Goal: Task Accomplishment & Management: Manage account settings

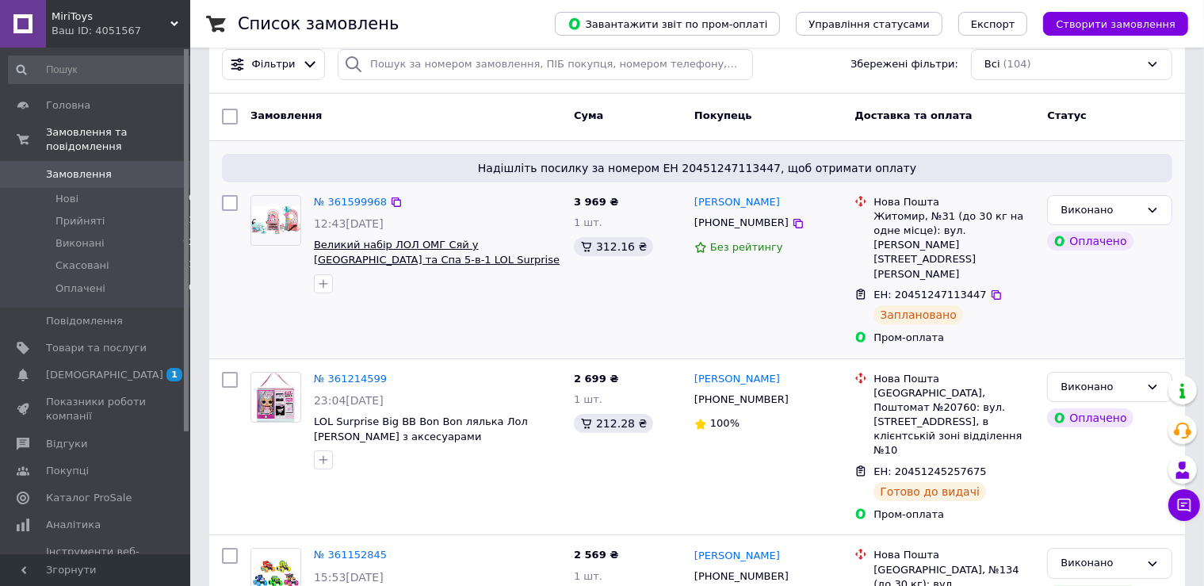
scroll to position [83, 0]
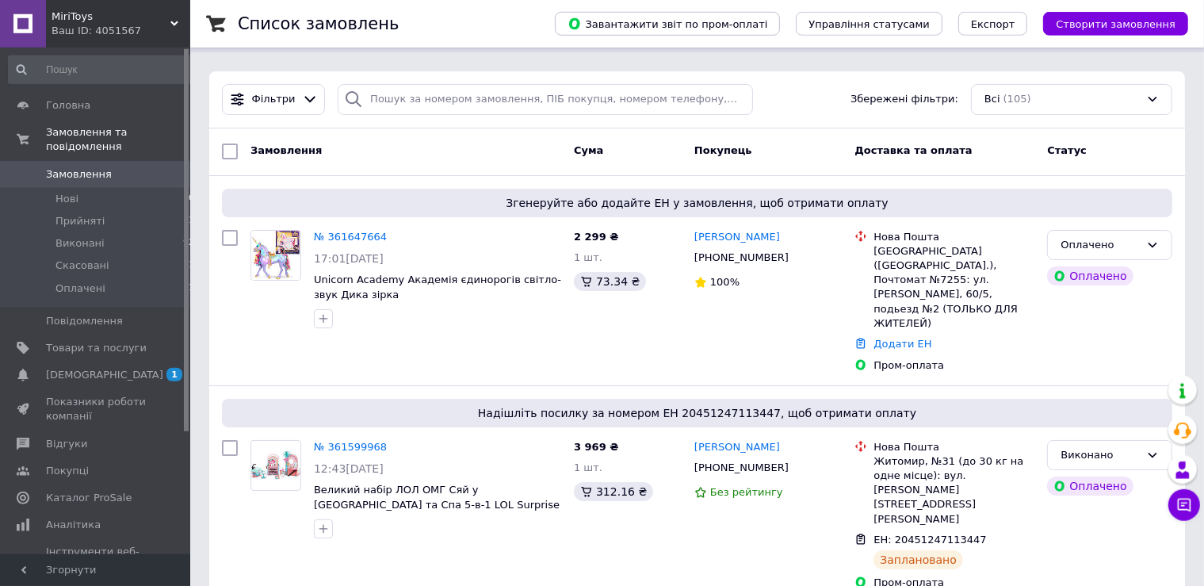
scroll to position [83, 0]
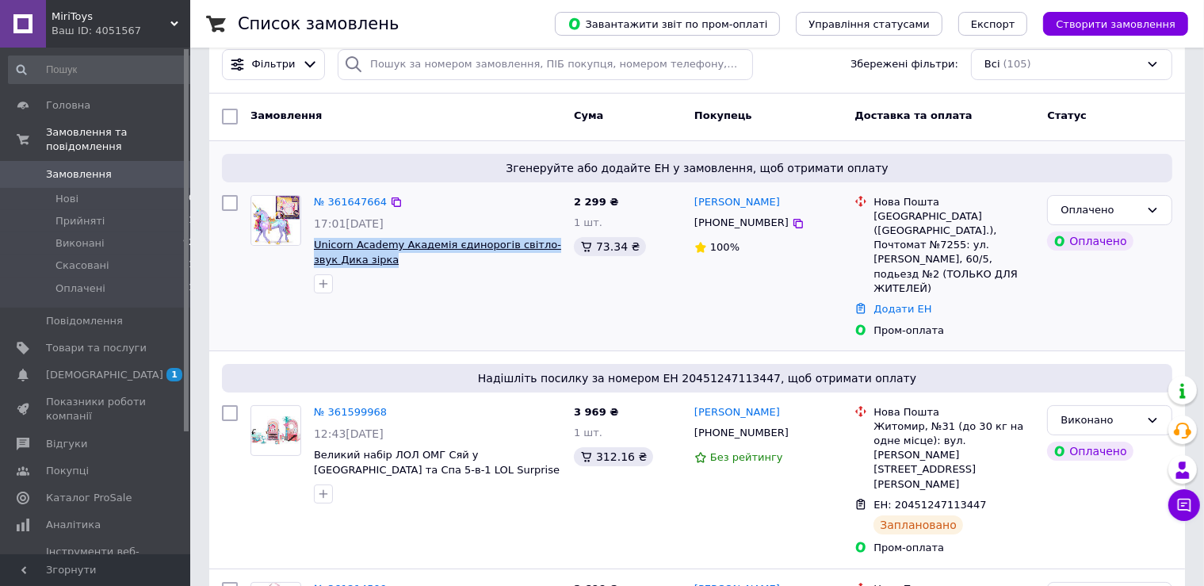
drag, startPoint x: 366, startPoint y: 260, endPoint x: 317, endPoint y: 247, distance: 50.8
click at [316, 249] on span "Unicorn Academy Академія єдинорогів світло-звук Дика зірка" at bounding box center [437, 252] width 247 height 29
copy span "Unicorn Academy Академія єдинорогів світло-звук Дика зірка"
click at [1100, 203] on div "Оплачено" at bounding box center [1100, 210] width 79 height 17
click at [1083, 268] on li "Виконано" at bounding box center [1110, 272] width 124 height 29
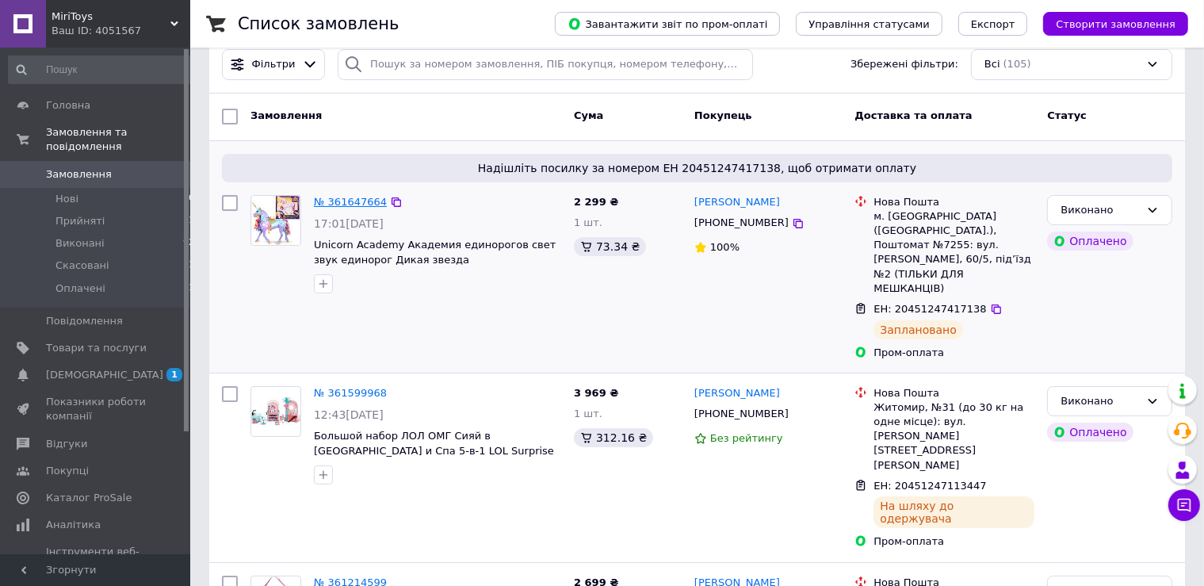
click at [322, 203] on link "№ 361647664" at bounding box center [350, 202] width 73 height 12
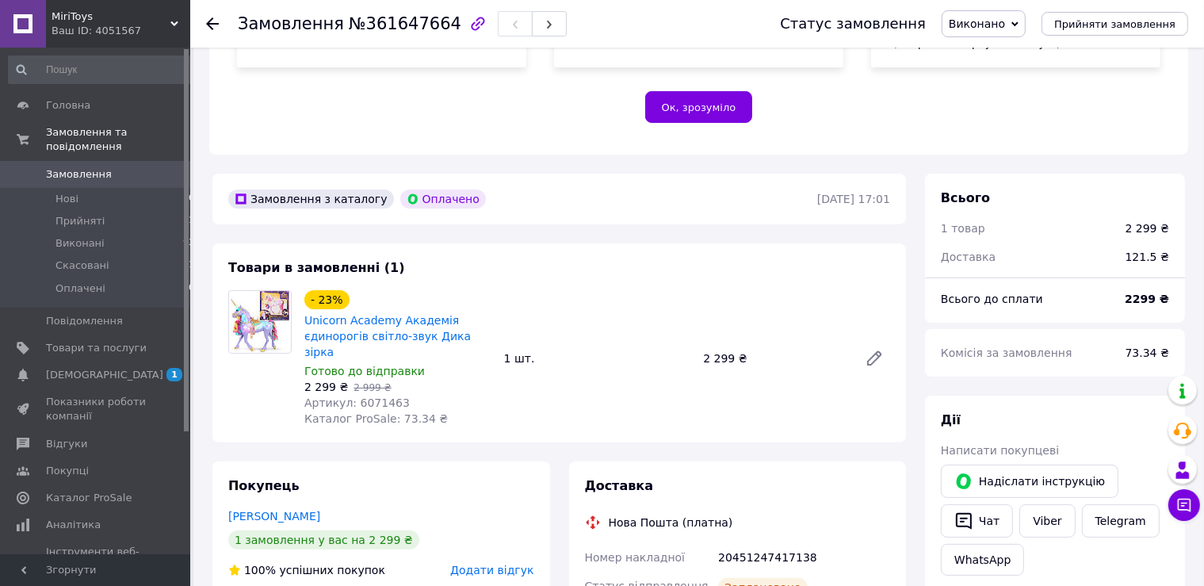
scroll to position [419, 0]
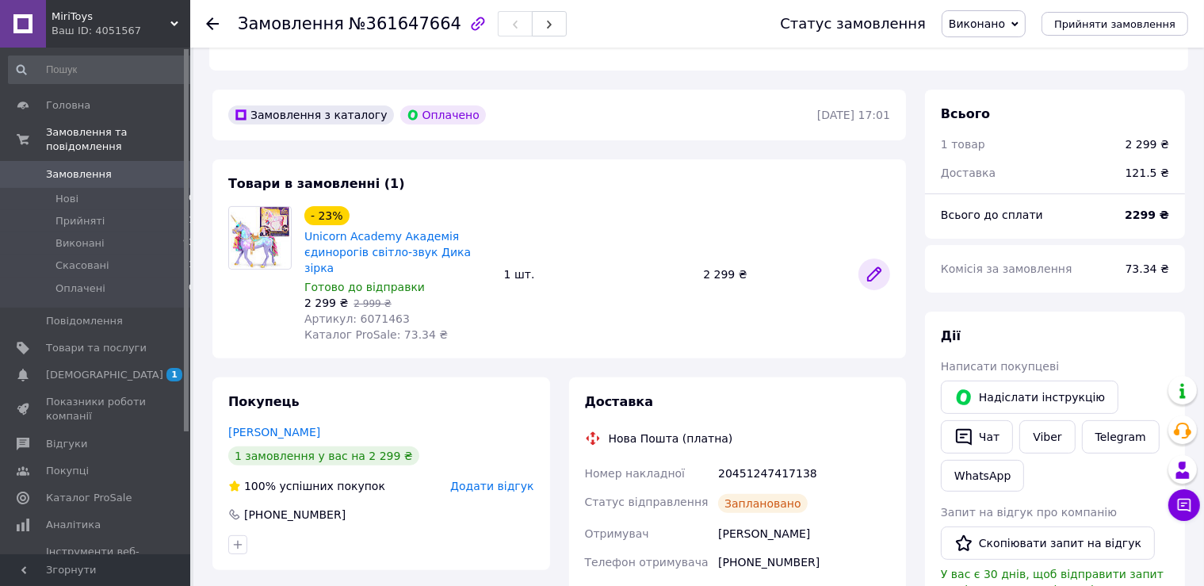
click at [877, 268] on icon at bounding box center [874, 274] width 13 height 13
click at [77, 341] on span "Товари та послуги" at bounding box center [96, 348] width 101 height 14
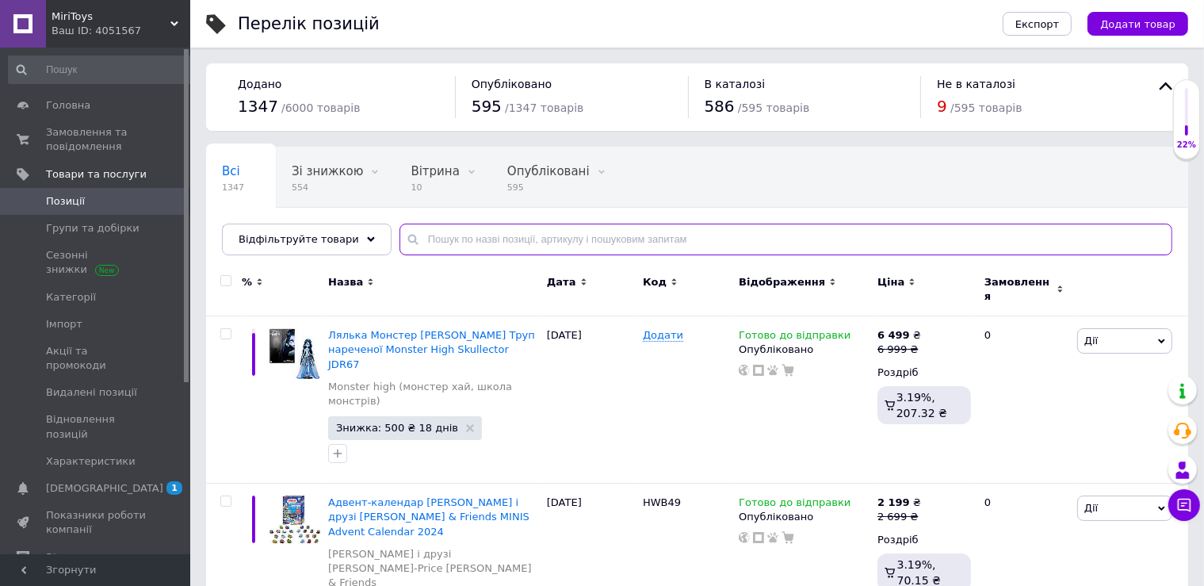
paste input "Unicorn Academy Академія єдинорогів світло-звук Дика зірка"
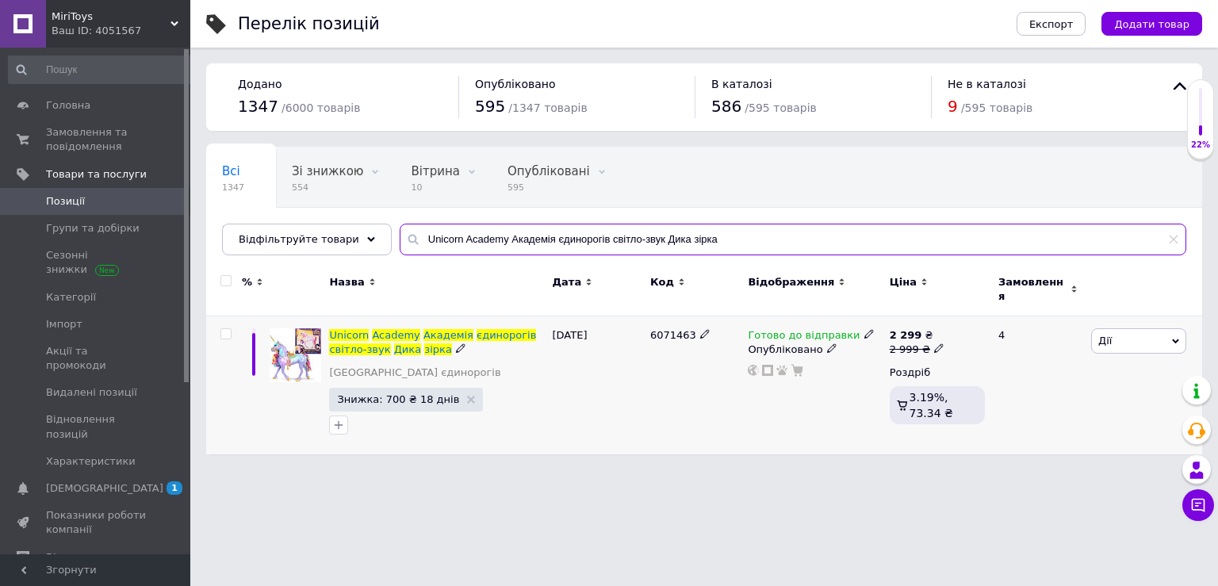
type input "Unicorn Academy Академія єдинорогів світло-звук Дика зірка"
drag, startPoint x: 855, startPoint y: 323, endPoint x: 859, endPoint y: 338, distance: 14.6
click at [864, 329] on icon at bounding box center [869, 334] width 10 height 10
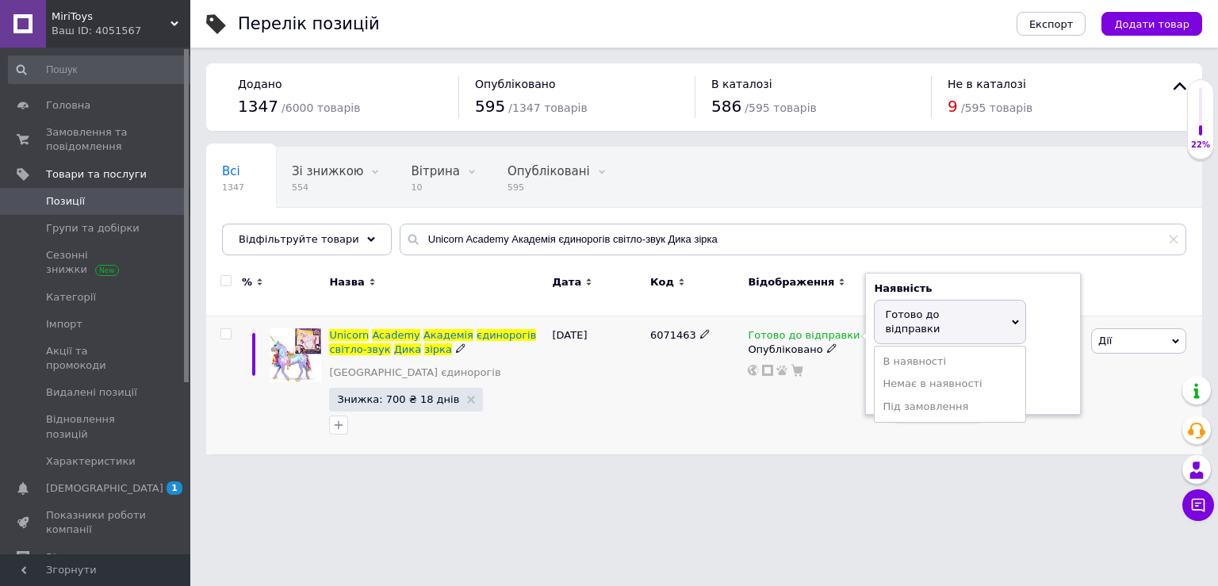
drag, startPoint x: 924, startPoint y: 357, endPoint x: 831, endPoint y: 400, distance: 103.2
click at [922, 373] on li "Немає в наявності" at bounding box center [949, 384] width 151 height 22
drag, startPoint x: 785, startPoint y: 411, endPoint x: 748, endPoint y: 404, distance: 37.0
click at [782, 411] on div "Готово до відправки Наявність Немає в наявності В наявності Під замовлення Гото…" at bounding box center [814, 385] width 141 height 138
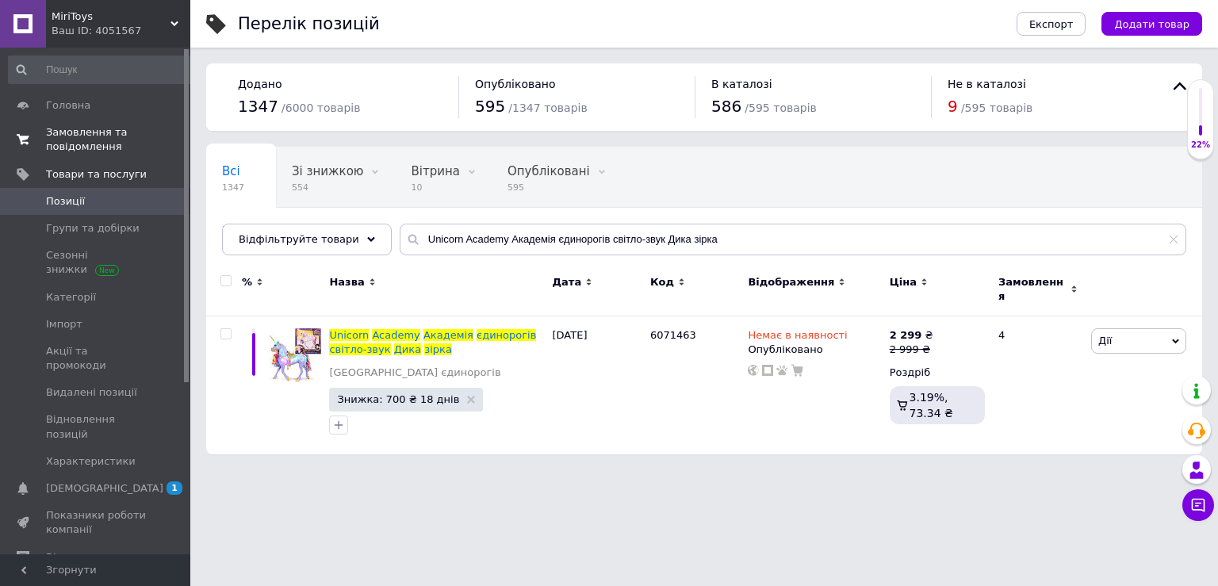
drag, startPoint x: 82, startPoint y: 132, endPoint x: 94, endPoint y: 137, distance: 12.4
click at [81, 132] on span "Замовлення та повідомлення" at bounding box center [96, 139] width 101 height 29
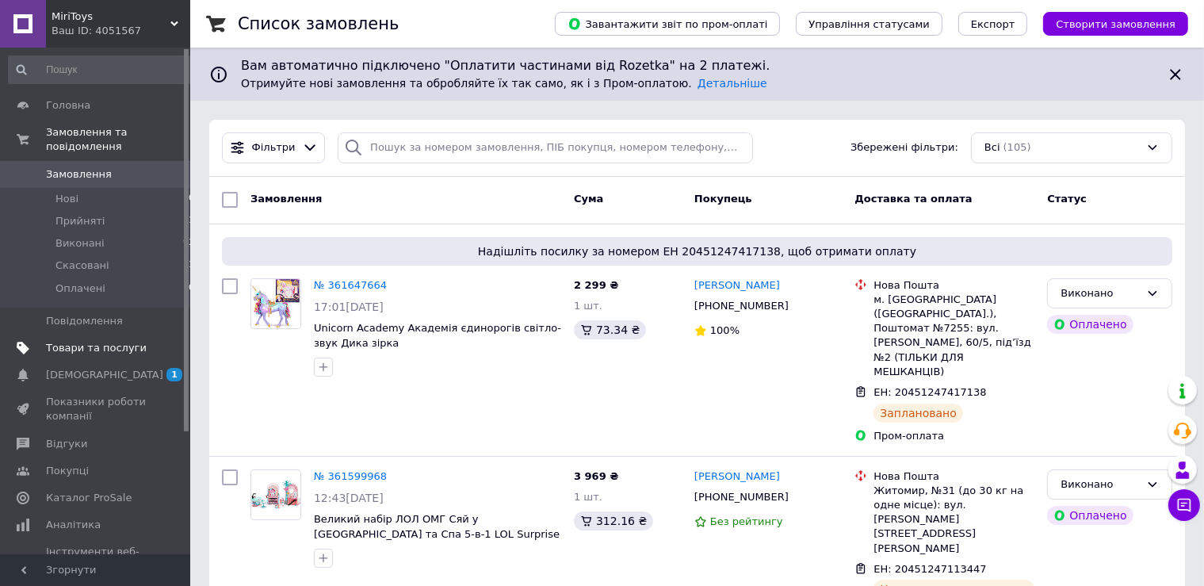
click at [74, 341] on span "Товари та послуги" at bounding box center [96, 348] width 101 height 14
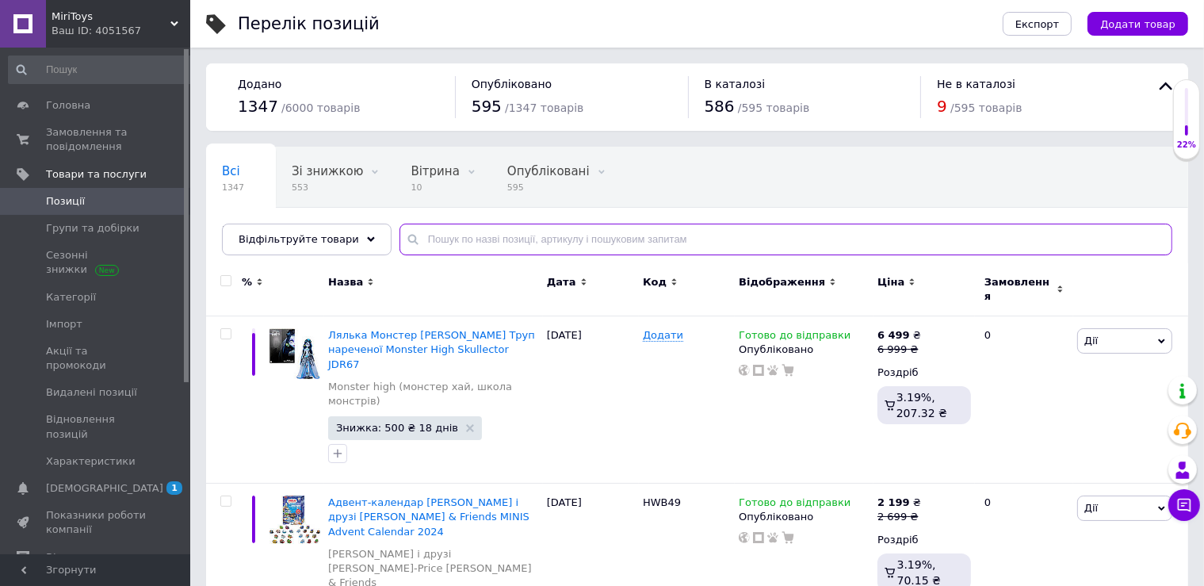
paste input "Unicorn Academy Академія єдинорогів світло-звук Дика зірка"
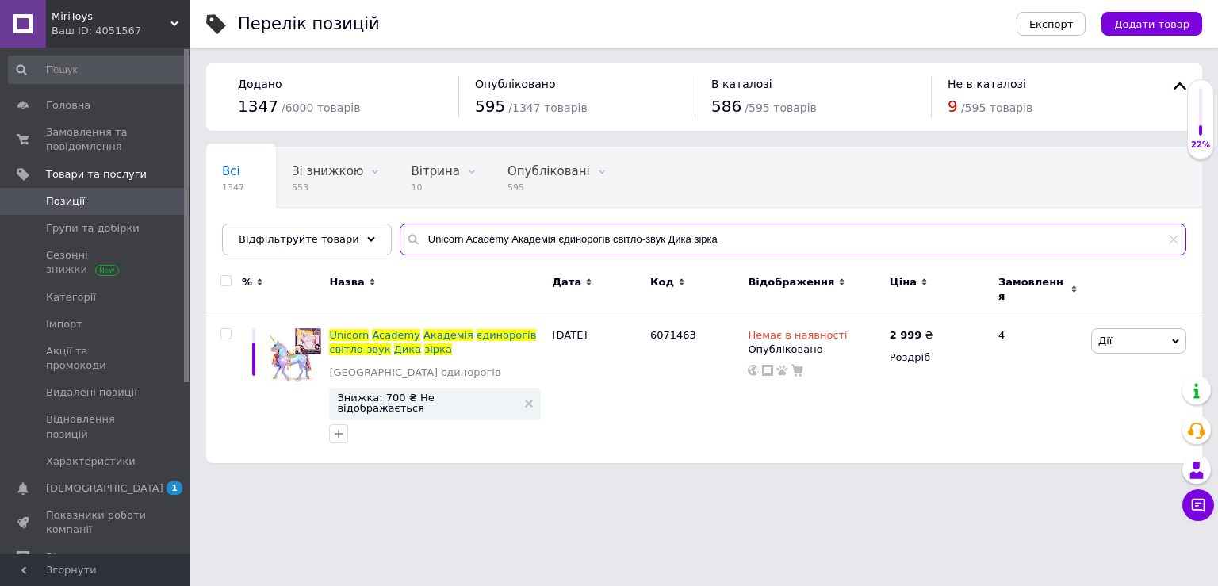
type input "Unicorn Academy Академія єдинорогів світло-звук Дика зірка"
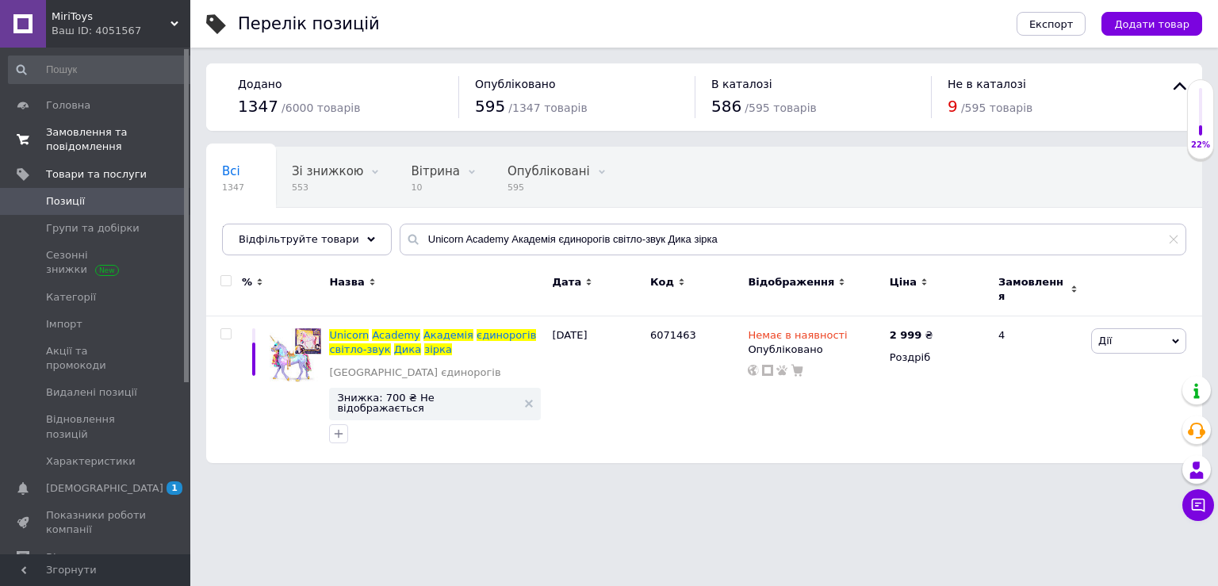
click at [75, 140] on span "Замовлення та повідомлення" at bounding box center [96, 139] width 101 height 29
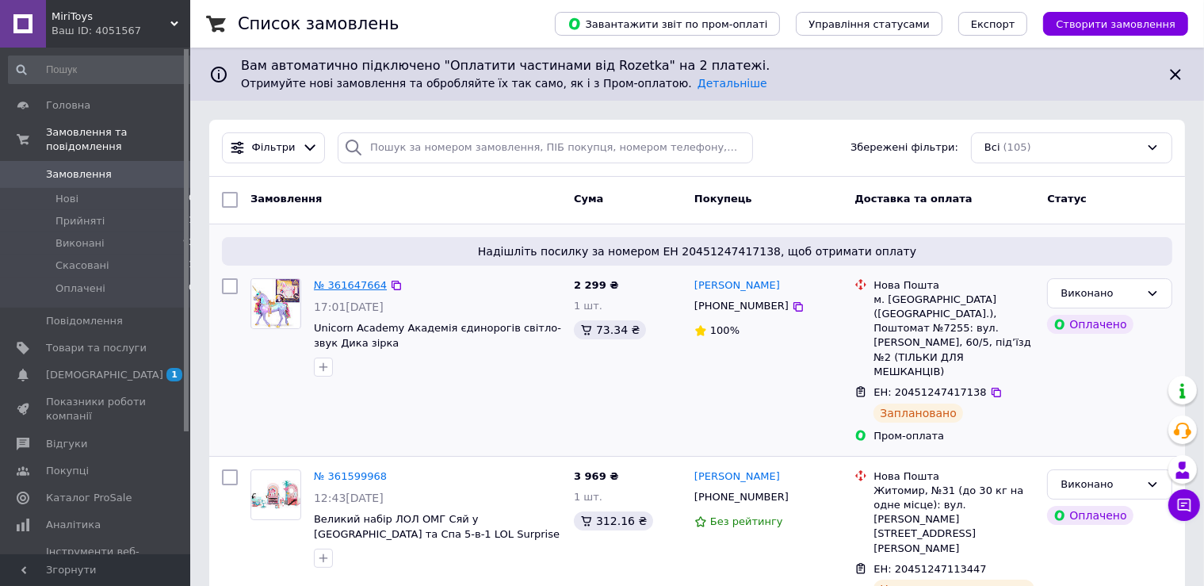
click at [349, 283] on link "№ 361647664" at bounding box center [350, 285] width 73 height 12
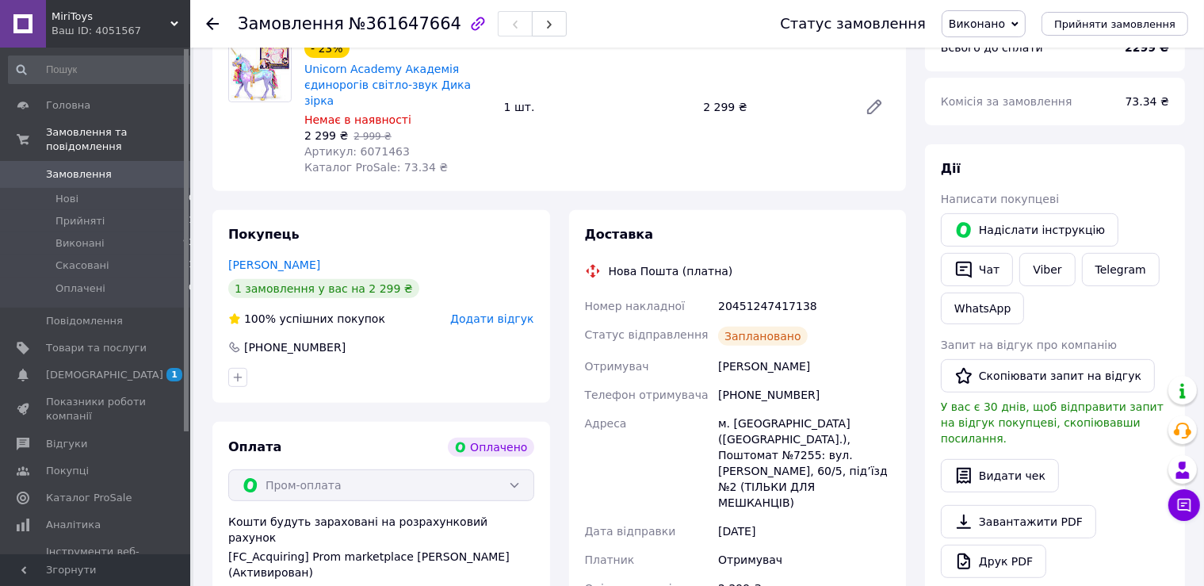
scroll to position [669, 0]
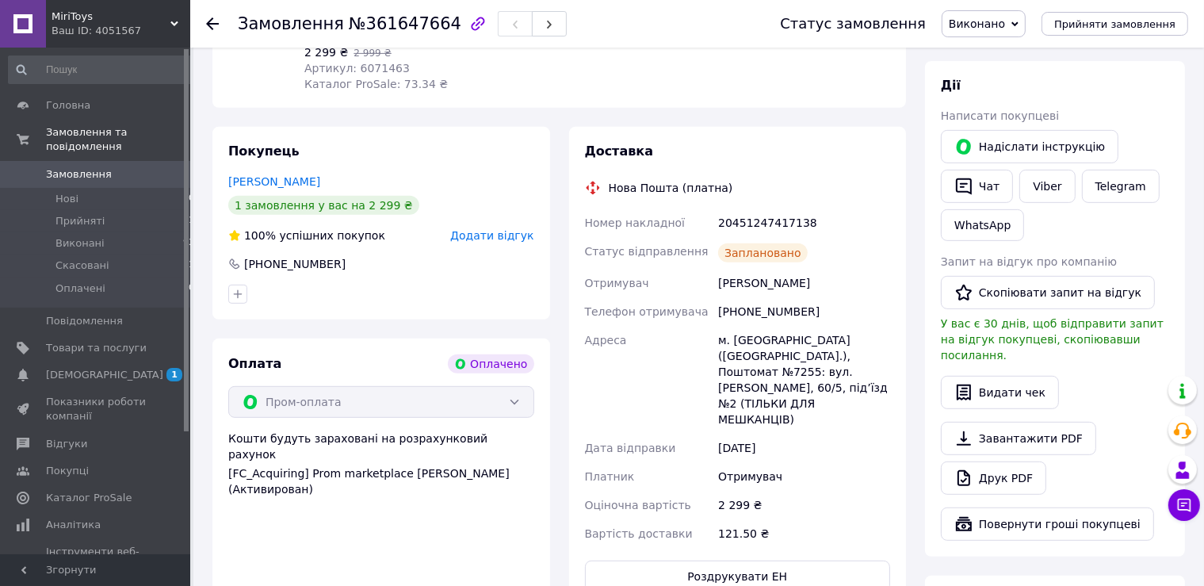
drag, startPoint x: 775, startPoint y: 404, endPoint x: 718, endPoint y: 212, distance: 200.9
click at [718, 212] on div "Номер накладної 20451247417138 Статус відправлення Заплановано Отримувач [PERSO…" at bounding box center [738, 378] width 312 height 339
copy div "20451247417138 Статус відправлення Заплановано Отримувач [PERSON_NAME] Телефон …"
click at [1044, 185] on link "Viber" at bounding box center [1047, 186] width 55 height 33
